Goal: Check status: Check status

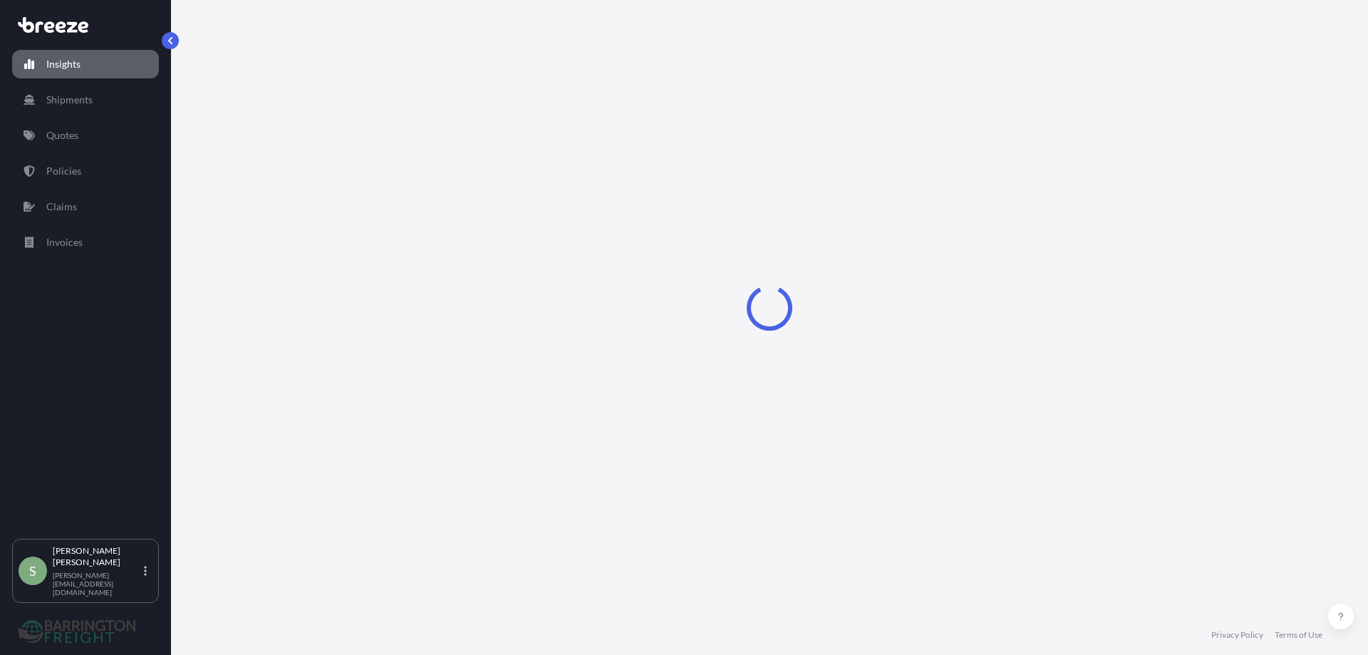
select select "2025"
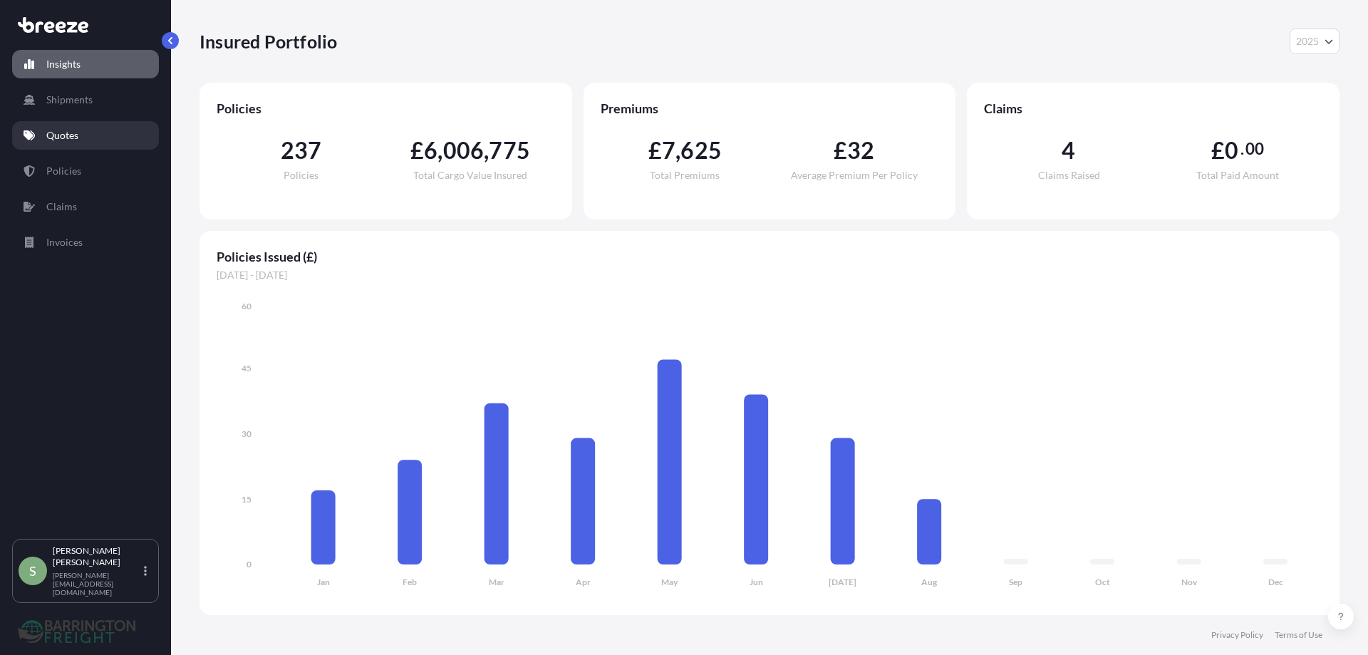
click at [53, 134] on p "Quotes" at bounding box center [62, 135] width 32 height 14
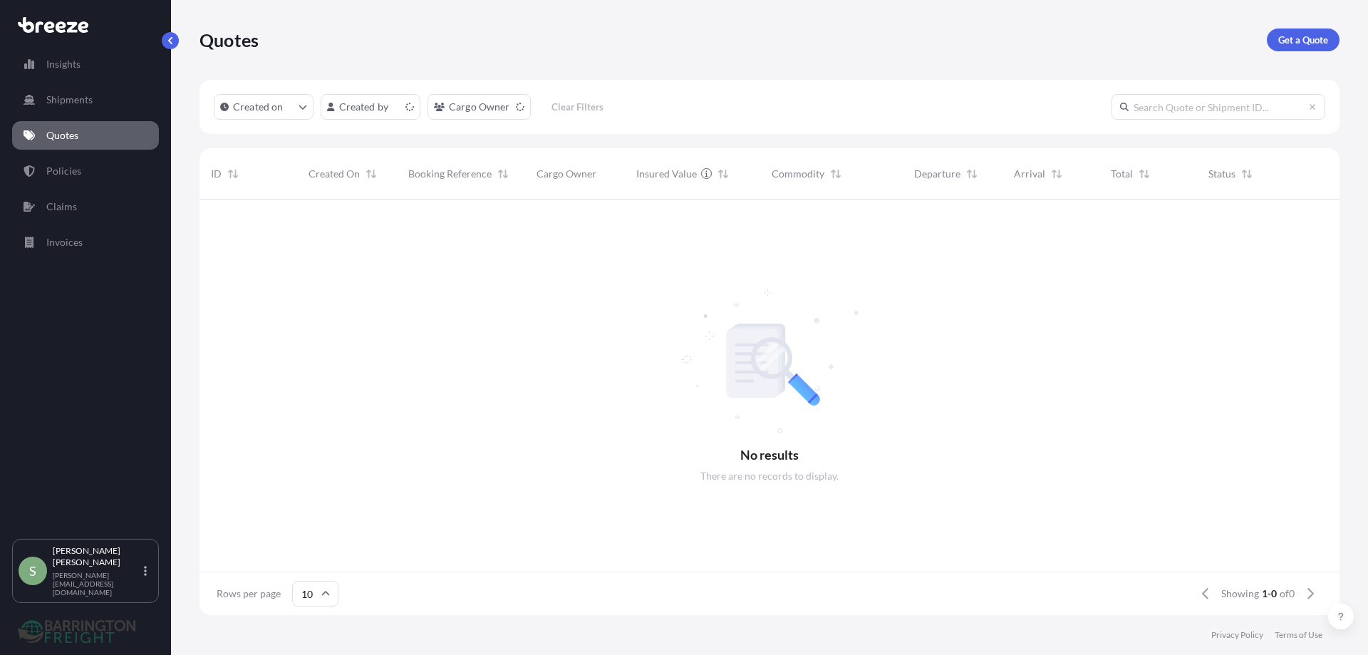
scroll to position [11, 11]
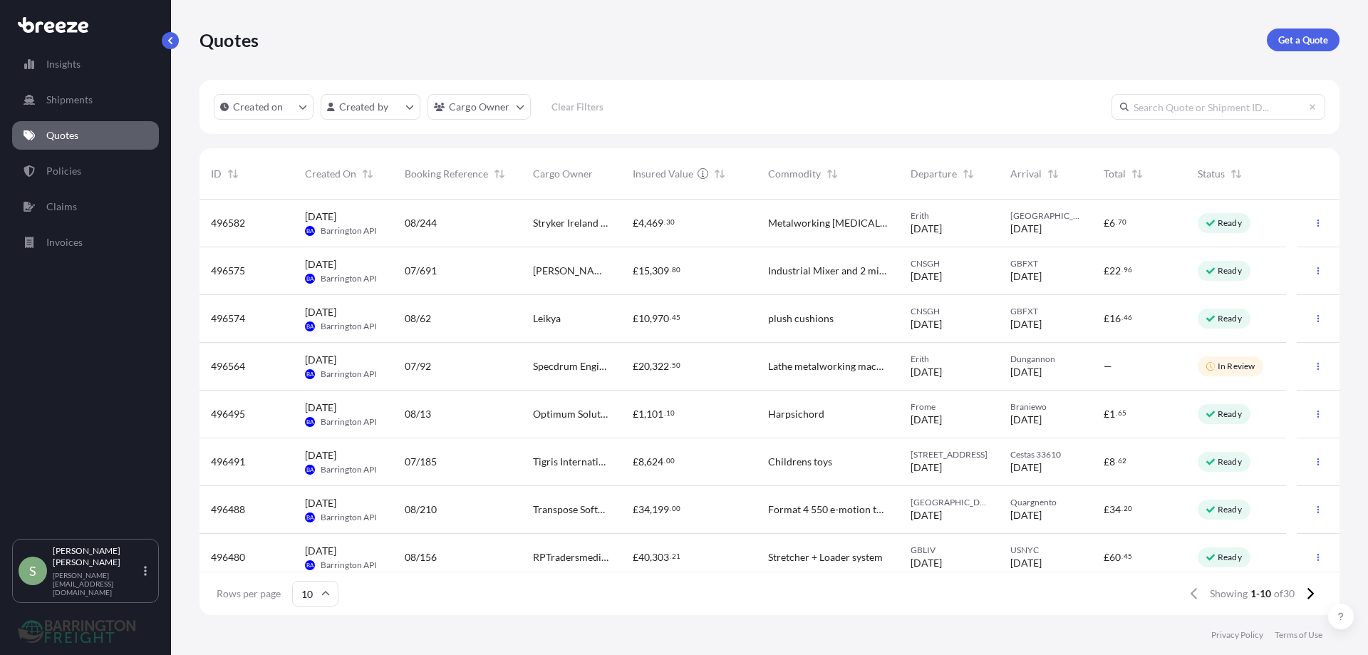
click at [546, 553] on span "RPTradersmedical Ltd" at bounding box center [571, 557] width 77 height 14
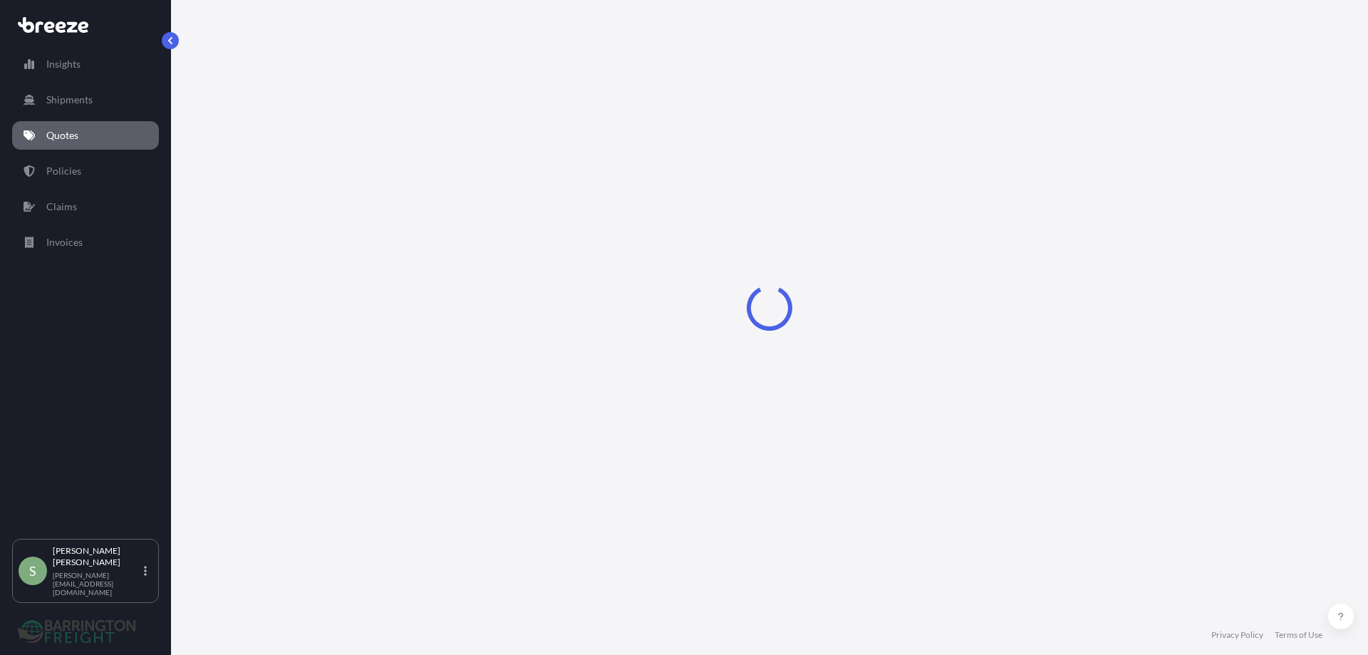
select select "Road"
select select "Sea"
select select "Road"
select select "1"
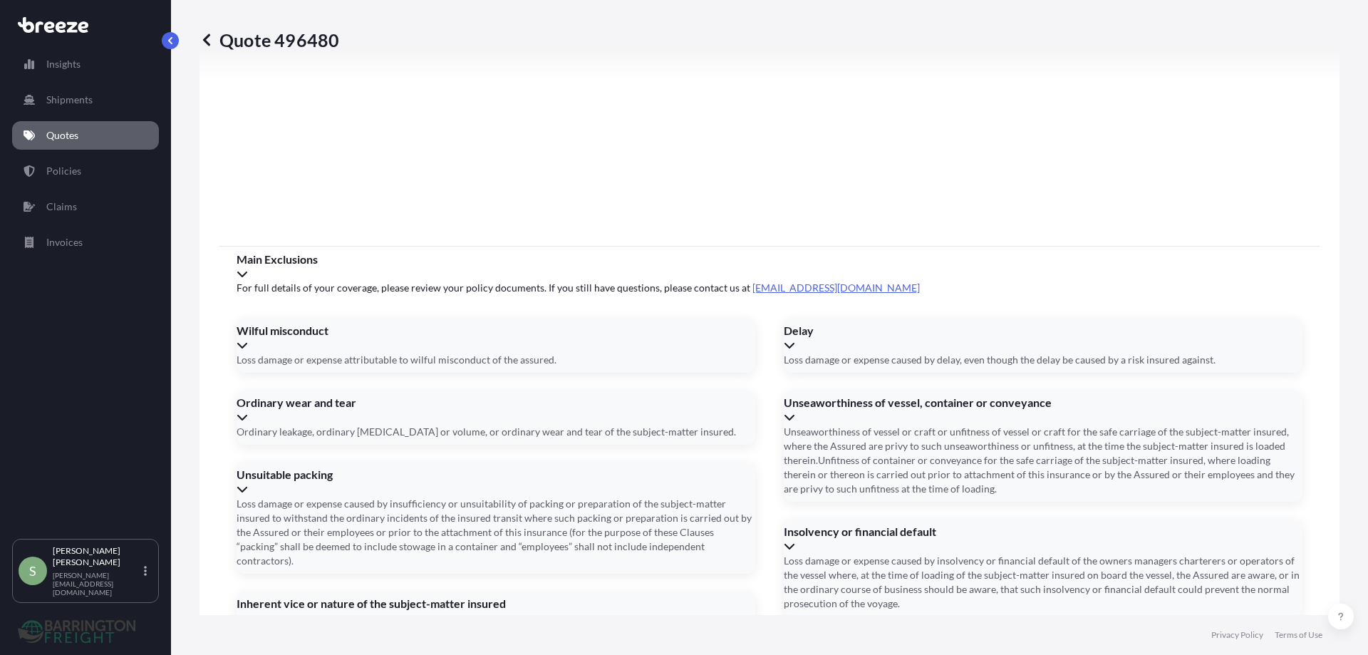
scroll to position [1970, 0]
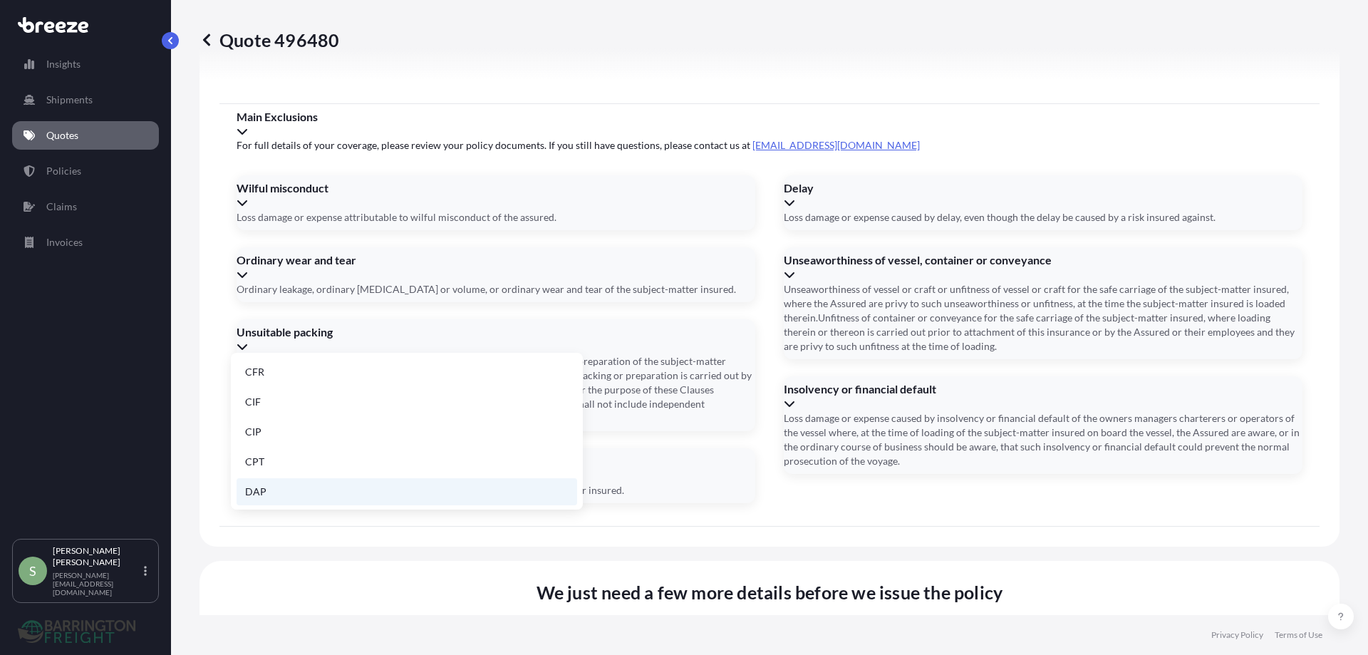
click at [254, 490] on li "DAP" at bounding box center [406, 491] width 340 height 27
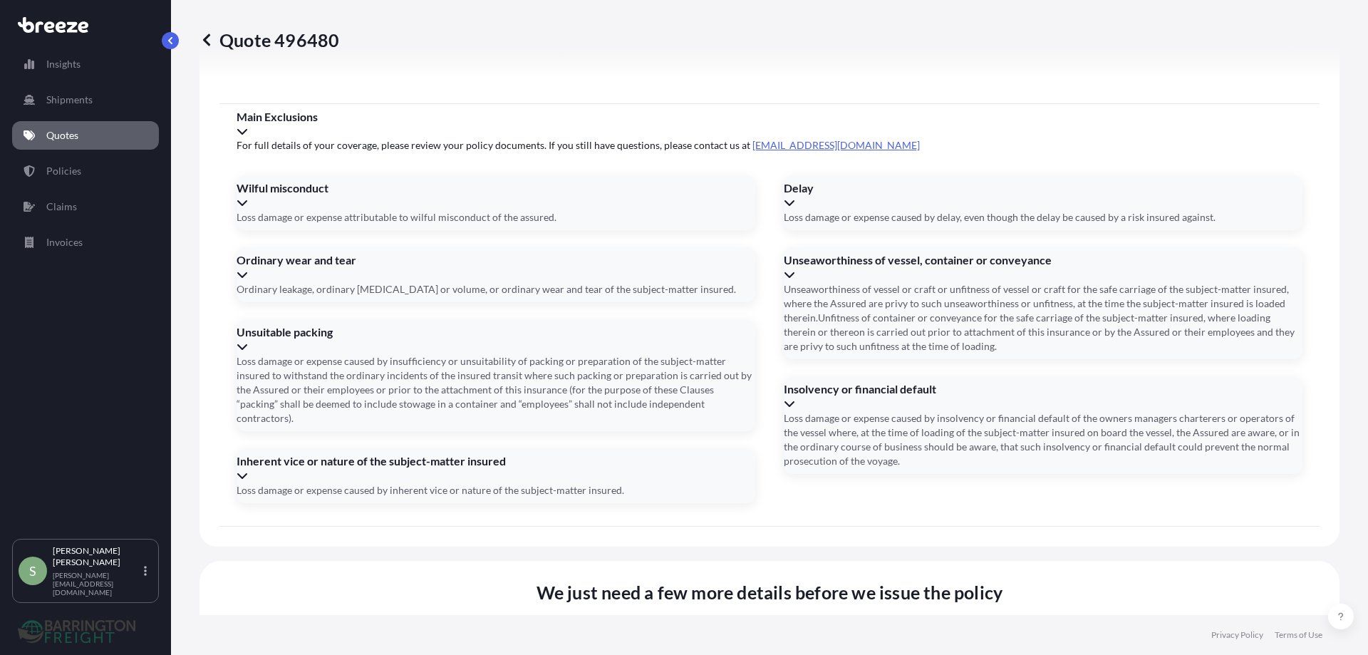
click at [639, 360] on li "[PERSON_NAME][STREET_ADDRESS]" at bounding box center [763, 360] width 332 height 27
type input "[PERSON_NAME][STREET_ADDRESS]"
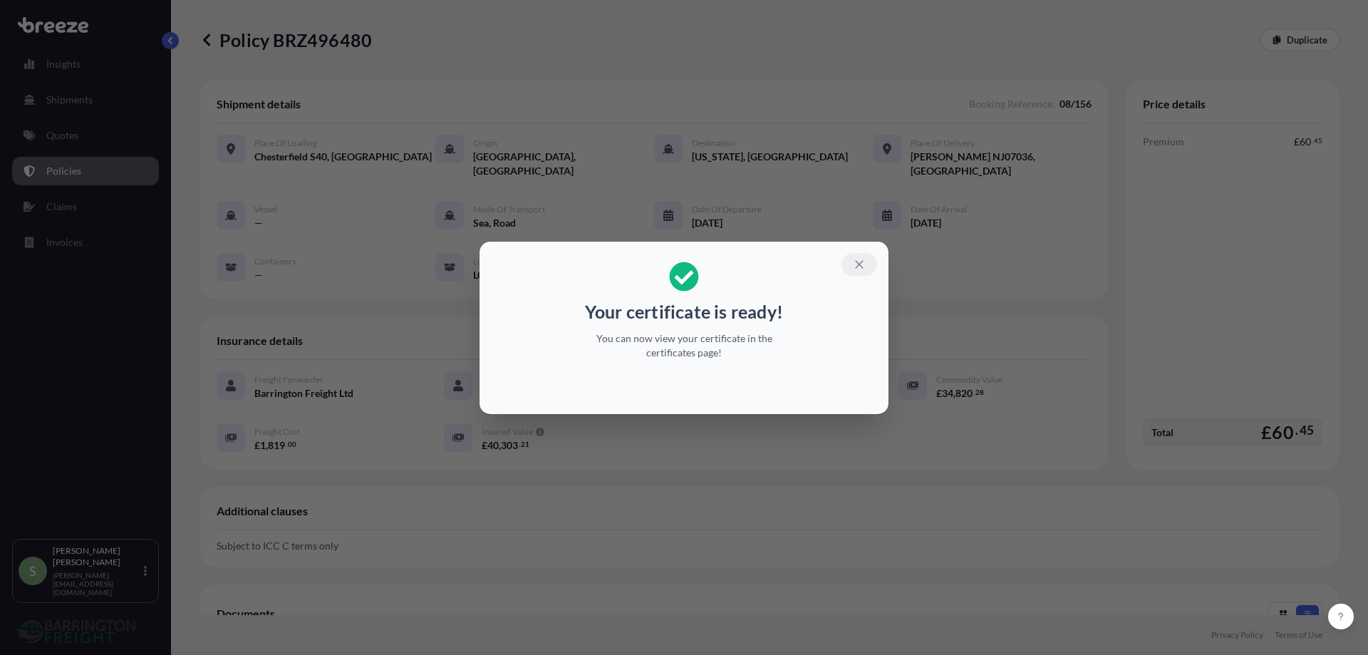
click at [856, 260] on icon "button" at bounding box center [859, 264] width 13 height 13
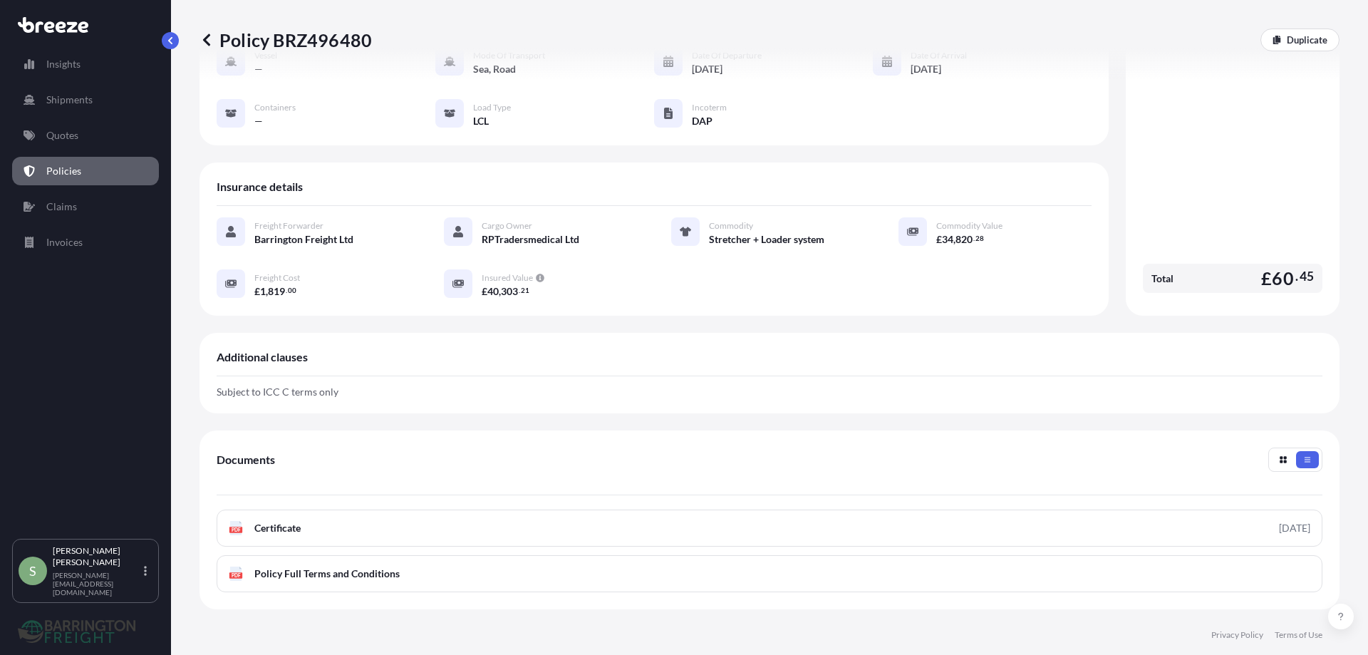
scroll to position [214, 0]
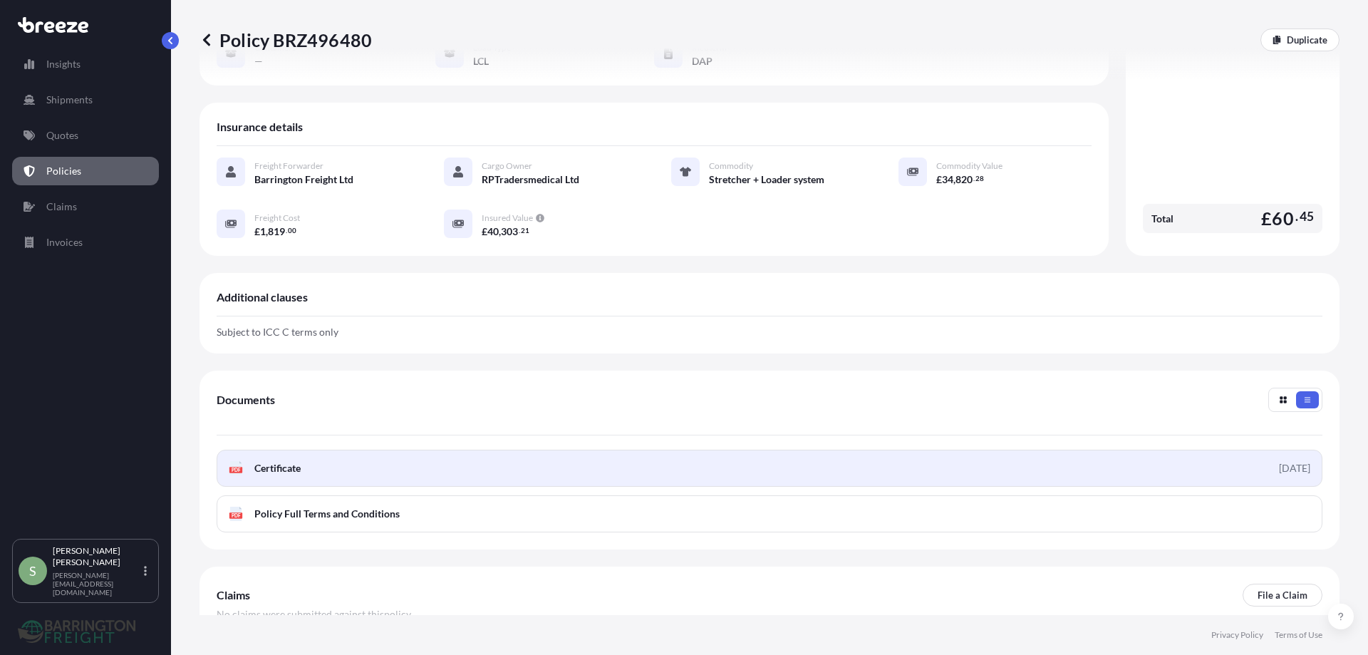
click at [267, 461] on span "Certificate" at bounding box center [277, 468] width 46 height 14
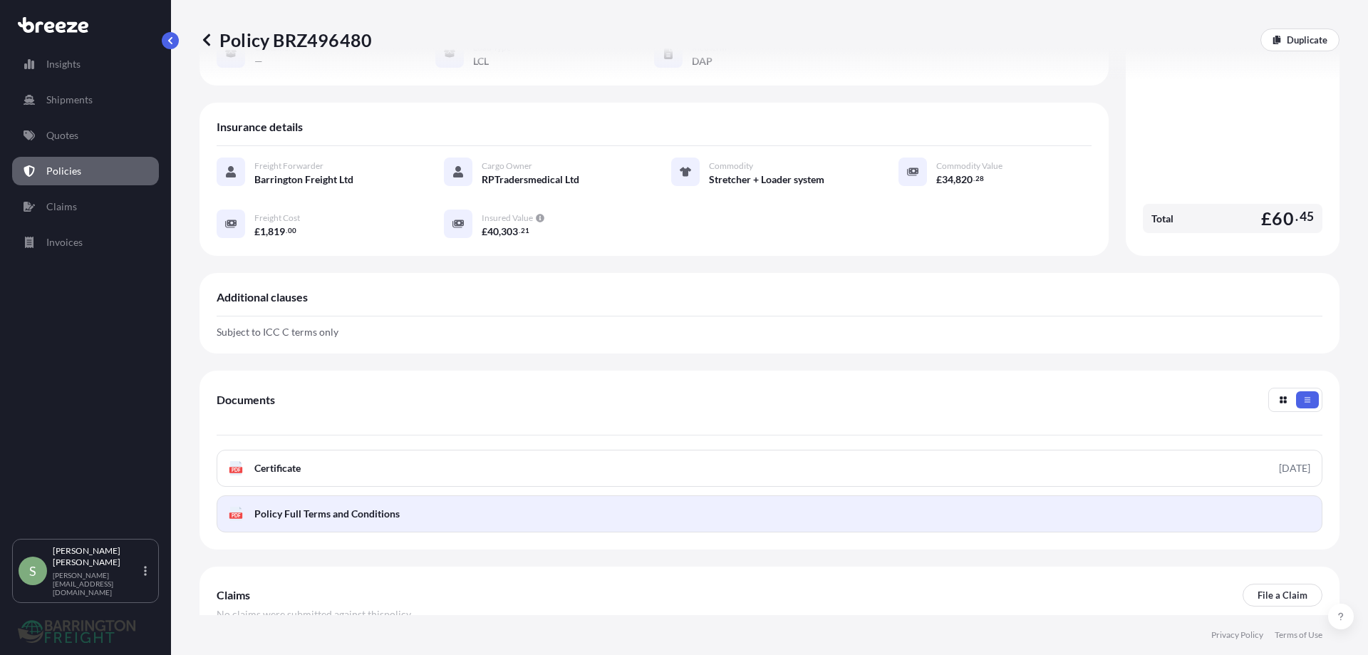
click at [314, 506] on span "Policy Full Terms and Conditions" at bounding box center [326, 513] width 145 height 14
